Goal: Go to known website: Access a specific website the user already knows

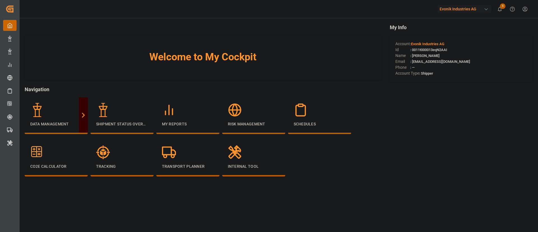
click at [457, 8] on div "Evonik Industries AG" at bounding box center [464, 9] width 54 height 8
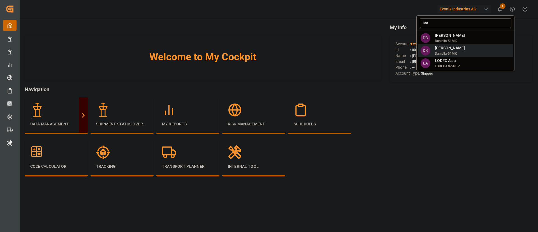
type input "lod"
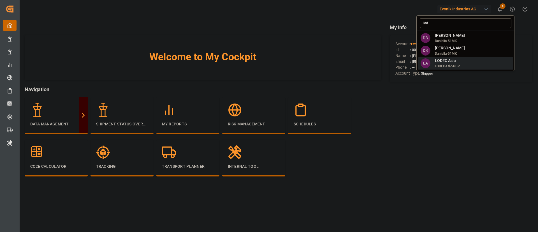
click at [455, 64] on span "LODECAsi-5PDP" at bounding box center [447, 66] width 25 height 5
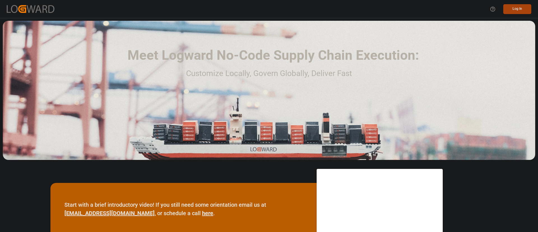
click at [516, 11] on button "Log In" at bounding box center [517, 9] width 28 height 10
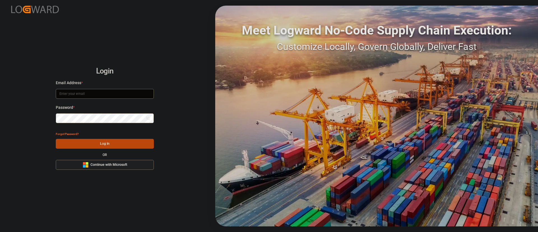
click at [140, 160] on button "Microsoft Logo Continue with Microsoft" at bounding box center [105, 165] width 98 height 10
